Goal: Find specific page/section: Find specific page/section

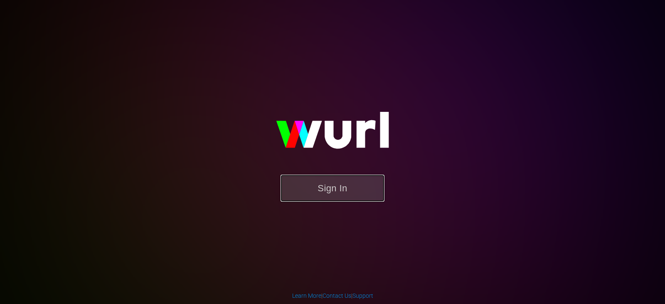
click at [353, 201] on button "Sign In" at bounding box center [333, 188] width 104 height 27
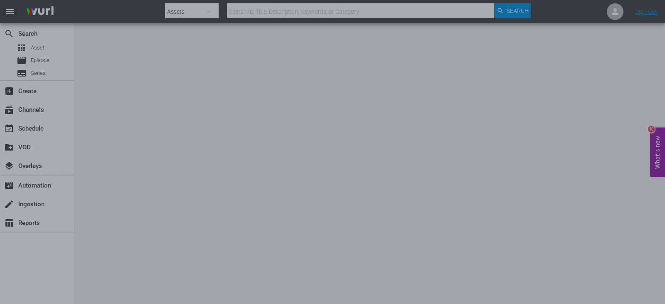
click at [582, 132] on div at bounding box center [332, 152] width 665 height 304
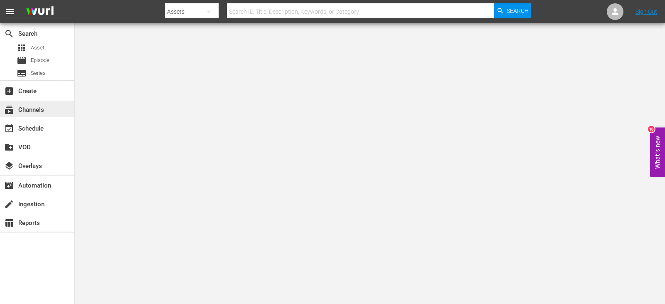
click at [35, 112] on div "subscriptions Channels" at bounding box center [23, 108] width 47 height 7
